Goal: Task Accomplishment & Management: Manage account settings

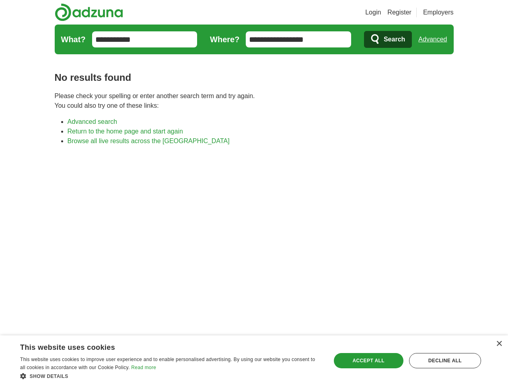
click at [381, 12] on link "Login" at bounding box center [373, 13] width 16 height 10
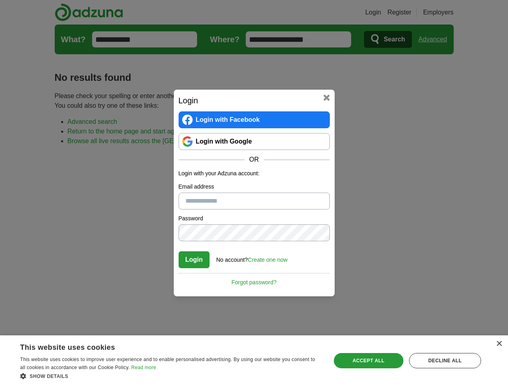
click at [448, 12] on div "Login Login with Facebook Login with Google OR Login with your Adzuna account: …" at bounding box center [254, 193] width 508 height 386
click at [436, 39] on div "Login Login with Facebook Login with Google OR Login with your Adzuna account: …" at bounding box center [254, 193] width 508 height 386
click at [499, 344] on div "×" at bounding box center [499, 344] width 6 height 6
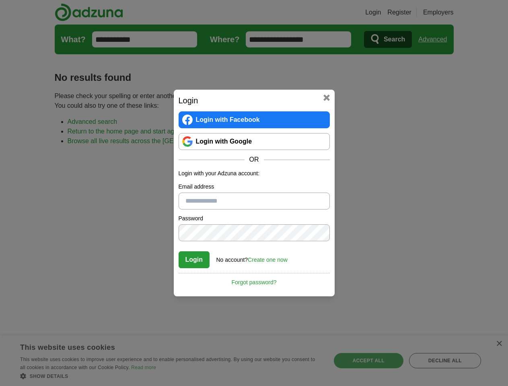
click at [171, 376] on div "Login Login with Facebook Login with Google OR Login with your Adzuna account: …" at bounding box center [254, 193] width 508 height 386
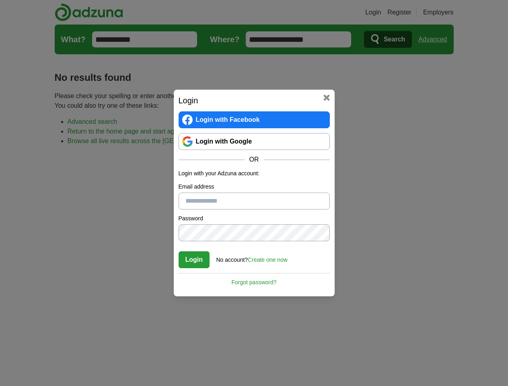
click at [368, 361] on div "Login Login with Facebook Login with Google OR Login with your Adzuna account: …" at bounding box center [254, 193] width 508 height 386
click at [445, 361] on div "Login Login with Facebook Login with Google OR Login with your Adzuna account: …" at bounding box center [254, 193] width 508 height 386
click at [25, 384] on div "Login Login with Facebook Login with Google OR Login with your Adzuna account: …" at bounding box center [254, 193] width 508 height 386
click at [109, 384] on div "Login Login with Facebook Login with Google OR Login with your Adzuna account: …" at bounding box center [254, 193] width 508 height 386
click at [173, 384] on div "Login Login with Facebook Login with Google OR Login with your Adzuna account: …" at bounding box center [254, 193] width 508 height 386
